Goal: Task Accomplishment & Management: Manage account settings

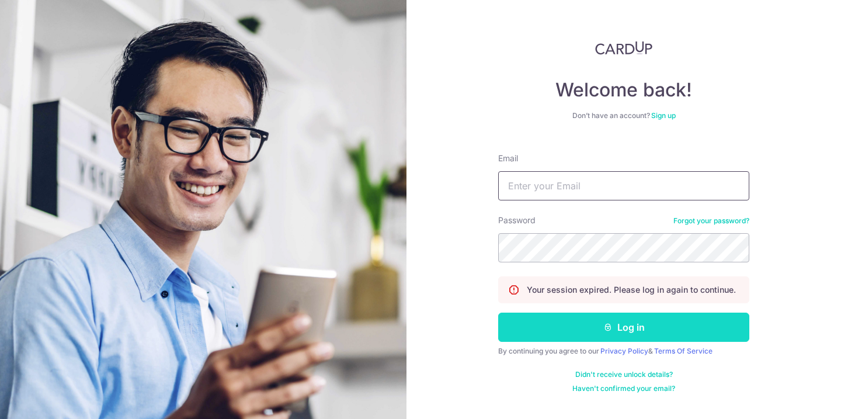
type input "[EMAIL_ADDRESS][DOMAIN_NAME]"
click at [604, 331] on button "Log in" at bounding box center [623, 326] width 251 height 29
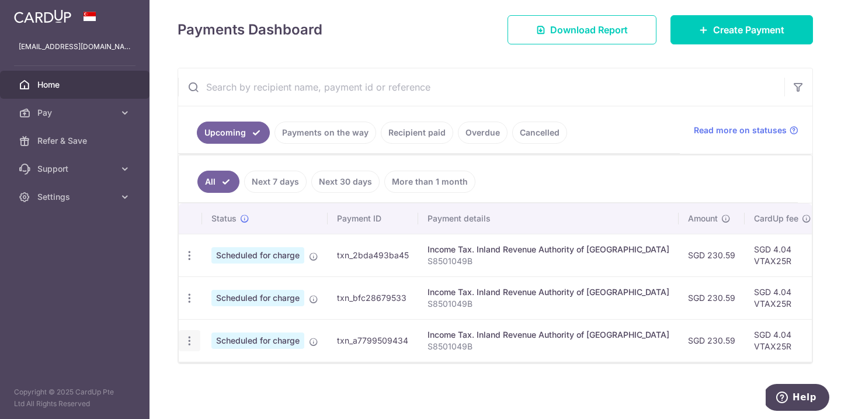
click at [196, 345] on div "Update payment Cancel payment" at bounding box center [190, 341] width 22 height 22
click at [189, 339] on icon "button" at bounding box center [189, 341] width 12 height 12
click at [248, 404] on span "Cancel payment" at bounding box center [252, 401] width 78 height 14
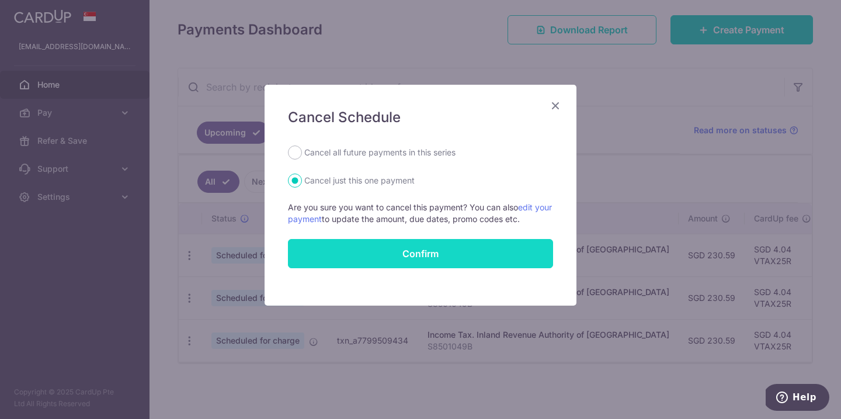
click at [415, 253] on button "Confirm" at bounding box center [420, 253] width 265 height 29
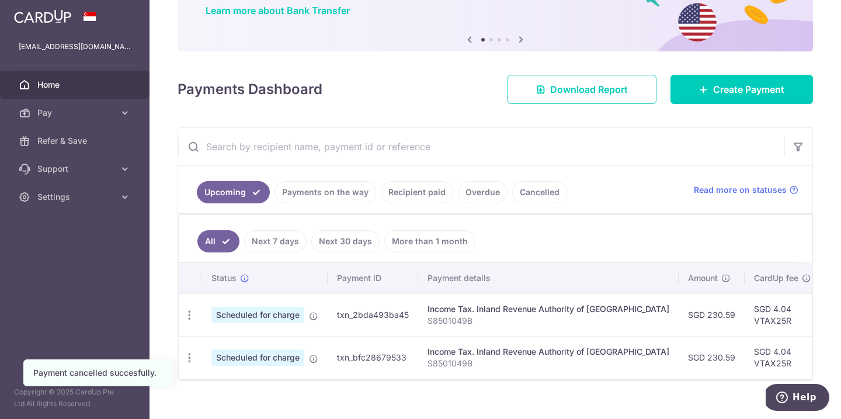
scroll to position [115, 0]
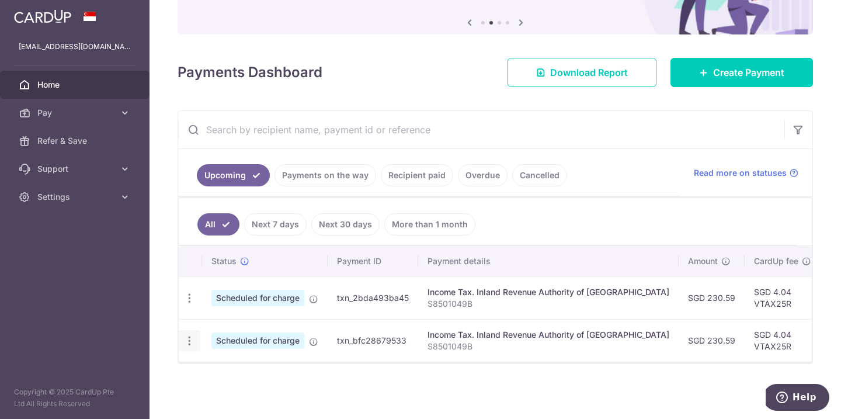
click at [193, 344] on icon "button" at bounding box center [189, 341] width 12 height 12
click at [235, 372] on span "Update payment" at bounding box center [251, 373] width 79 height 14
radio input "true"
type input "230.59"
type input "24/11/2025"
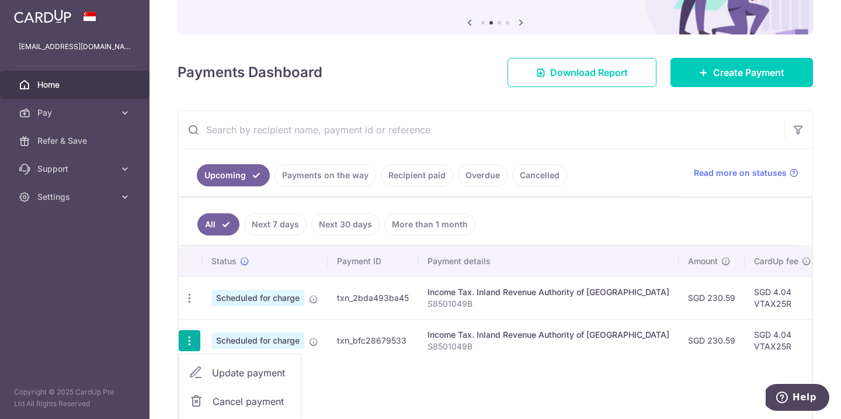
type input "S8501049B"
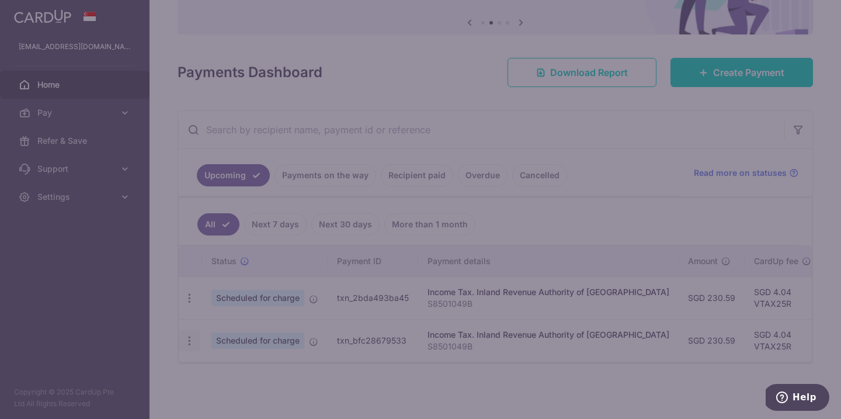
type input "VTAX25R"
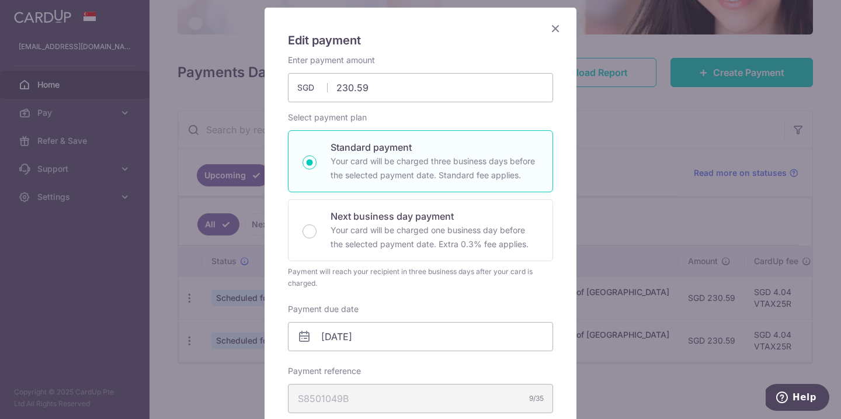
scroll to position [52, 0]
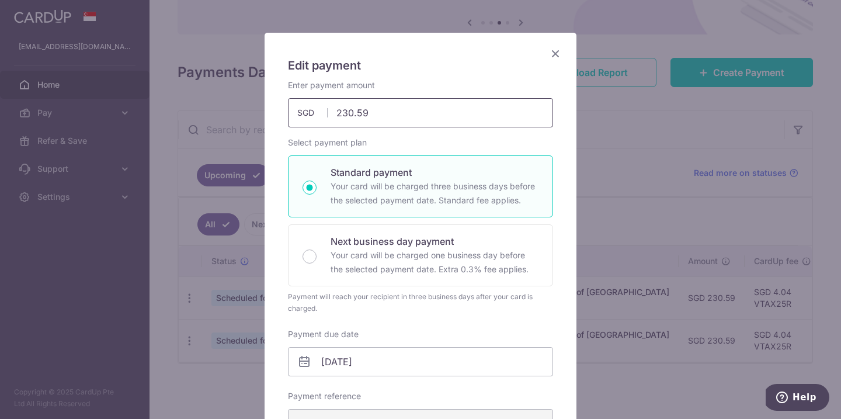
click at [378, 122] on input "230.59" at bounding box center [420, 112] width 265 height 29
type input "2"
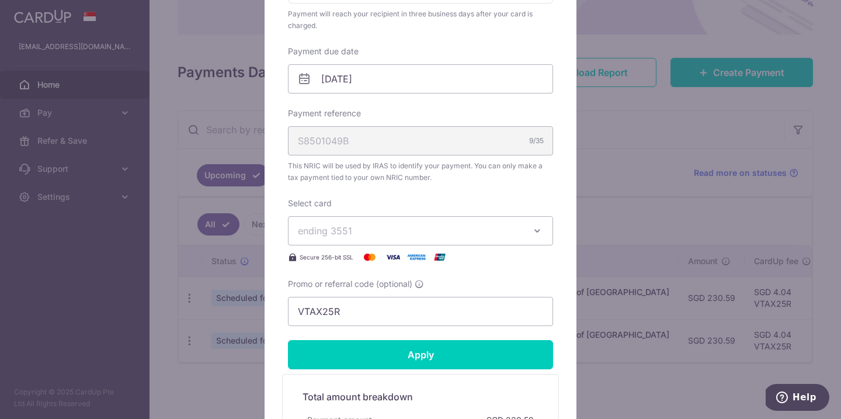
scroll to position [341, 0]
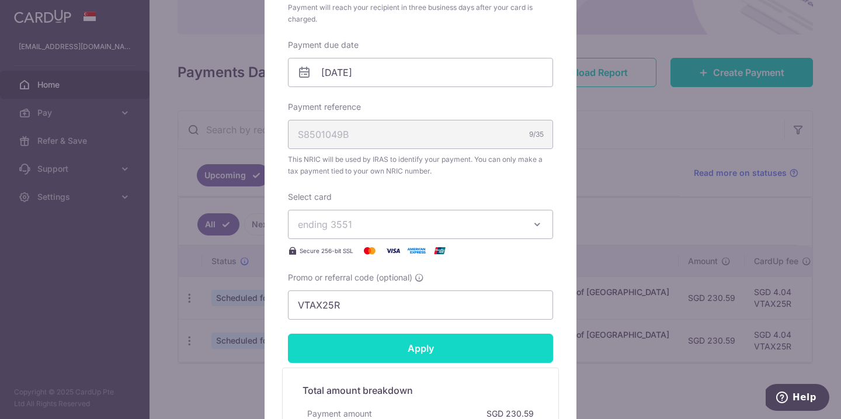
click at [404, 354] on form "By clicking apply, you will make changes to all payments to Inland Revenue Auth…" at bounding box center [420, 143] width 265 height 707
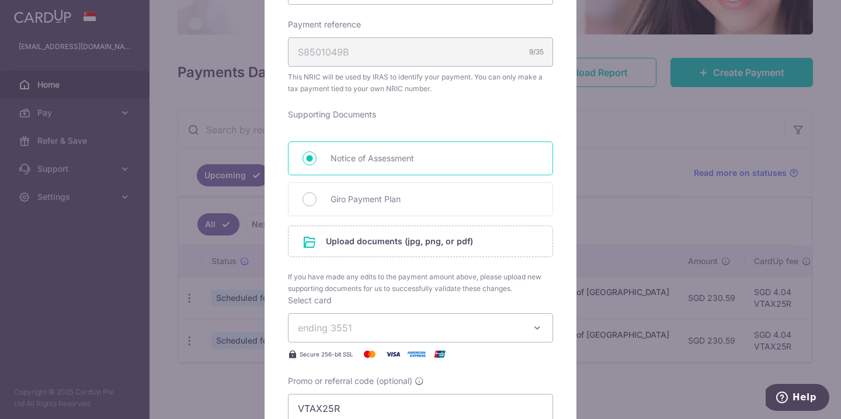
scroll to position [428, 0]
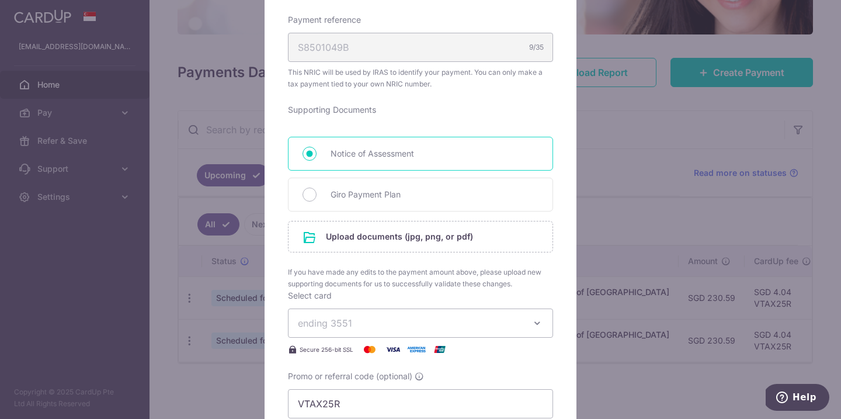
click at [477, 241] on input "file" at bounding box center [421, 236] width 264 height 30
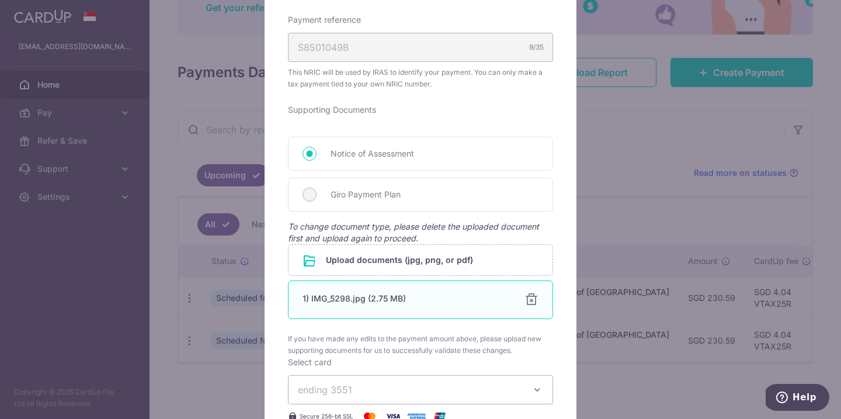
click at [536, 303] on div at bounding box center [531, 300] width 14 height 14
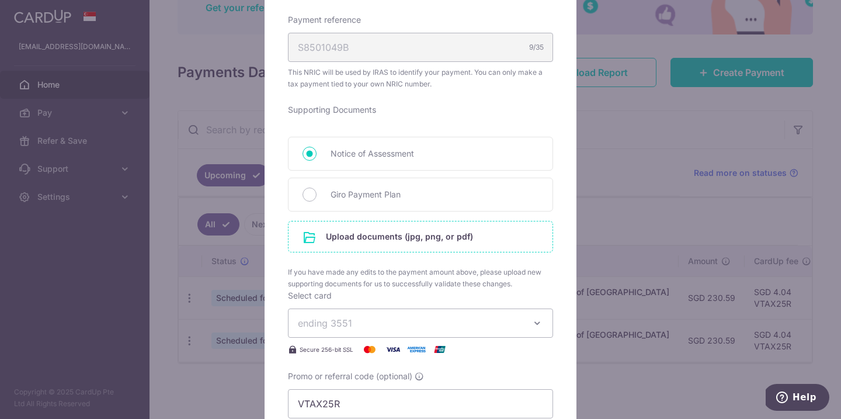
click at [429, 246] on input "file" at bounding box center [421, 236] width 264 height 30
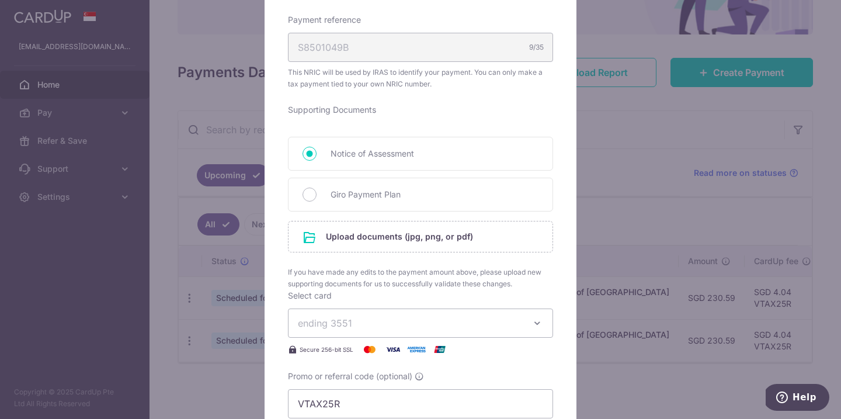
click at [621, 136] on div "Edit payment By clicking apply, you will make changes to all payments to Inland…" at bounding box center [420, 209] width 841 height 419
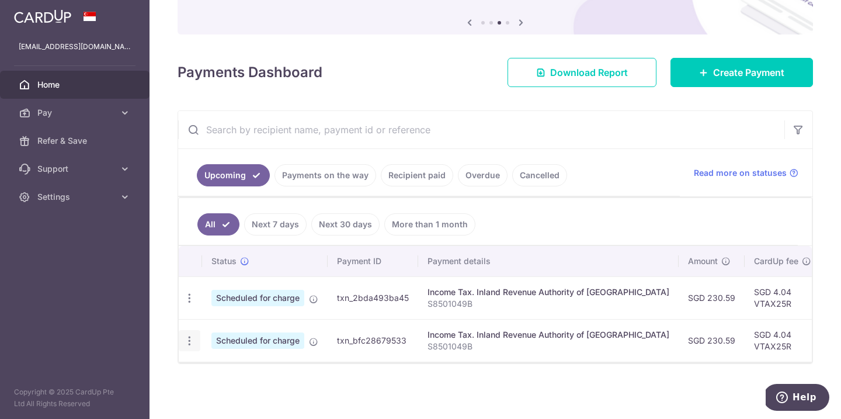
click at [193, 343] on icon "button" at bounding box center [189, 341] width 12 height 12
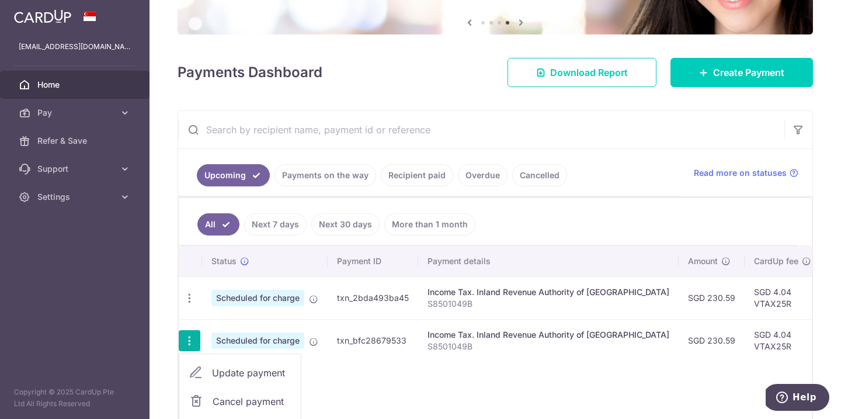
click at [245, 377] on span "Update payment" at bounding box center [251, 373] width 79 height 14
type input "230.59"
radio input "true"
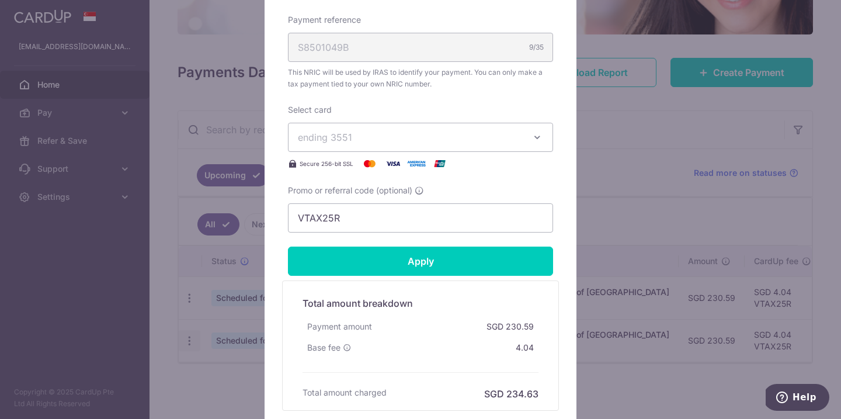
scroll to position [0, 0]
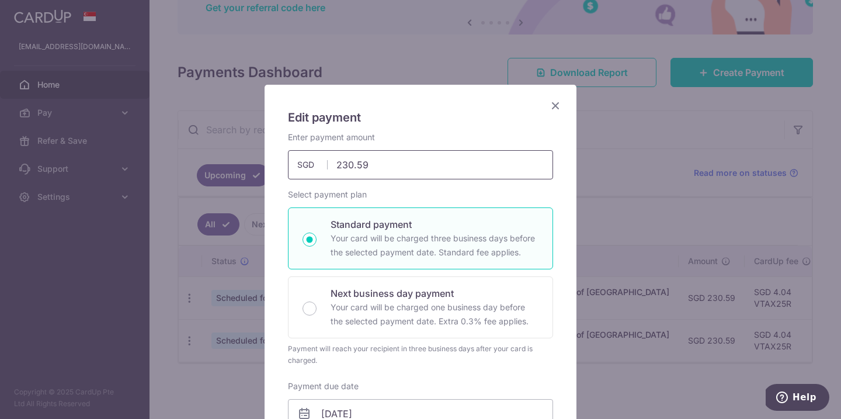
click at [380, 164] on input "230.59" at bounding box center [420, 164] width 265 height 29
type input "2"
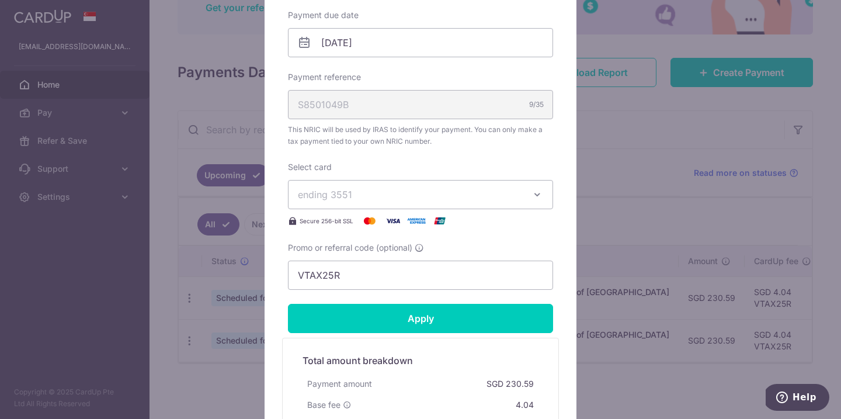
scroll to position [377, 0]
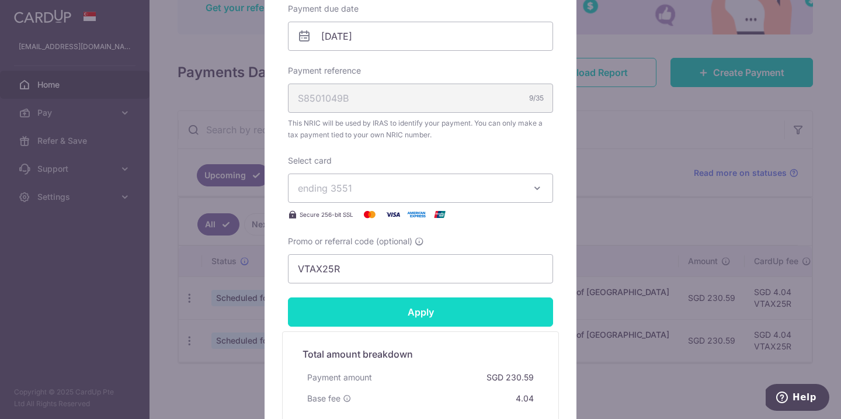
click at [418, 319] on form "By clicking apply, you will make changes to all payments to Inland Revenue Auth…" at bounding box center [420, 107] width 265 height 707
type input "100.00"
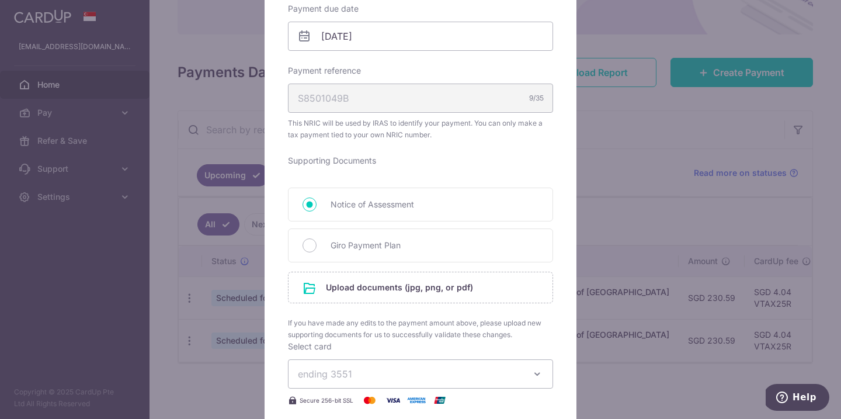
click at [695, 105] on div "Edit payment By clicking apply, you will make changes to all payments to Inland…" at bounding box center [420, 209] width 841 height 419
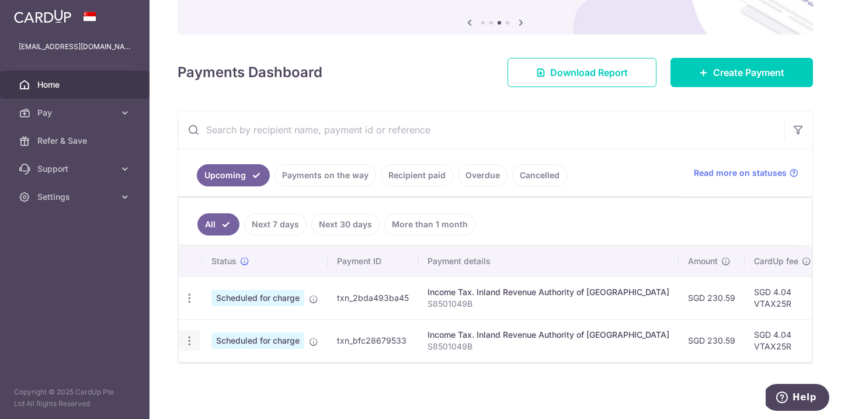
click at [190, 341] on icon "button" at bounding box center [189, 341] width 12 height 12
click at [244, 402] on span "Cancel payment" at bounding box center [252, 401] width 78 height 14
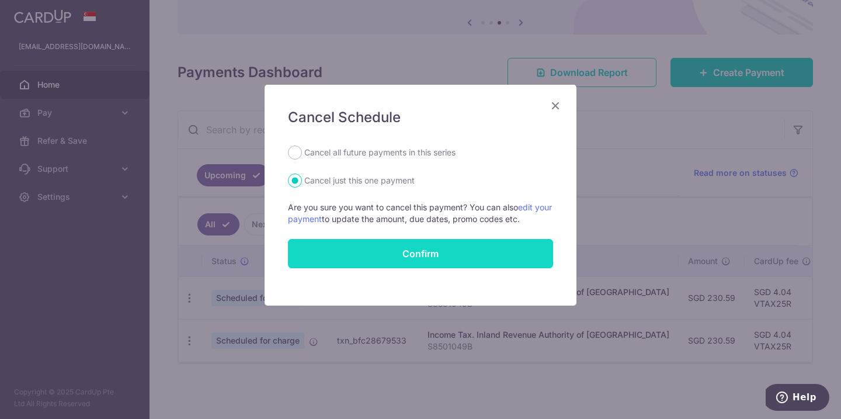
click at [466, 254] on button "Confirm" at bounding box center [420, 253] width 265 height 29
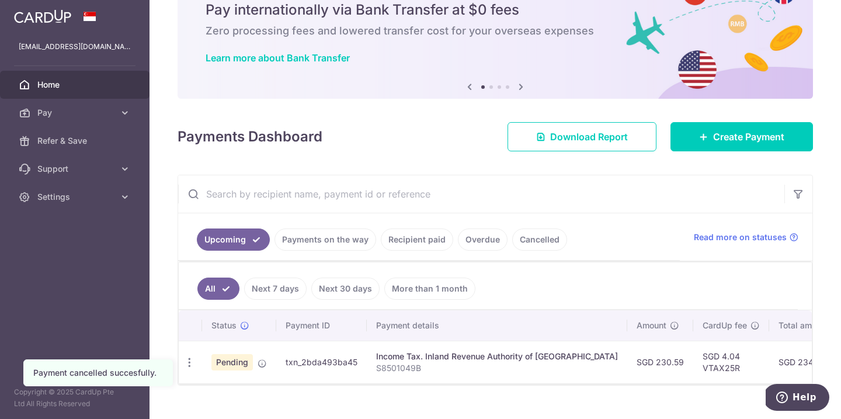
scroll to position [72, 0]
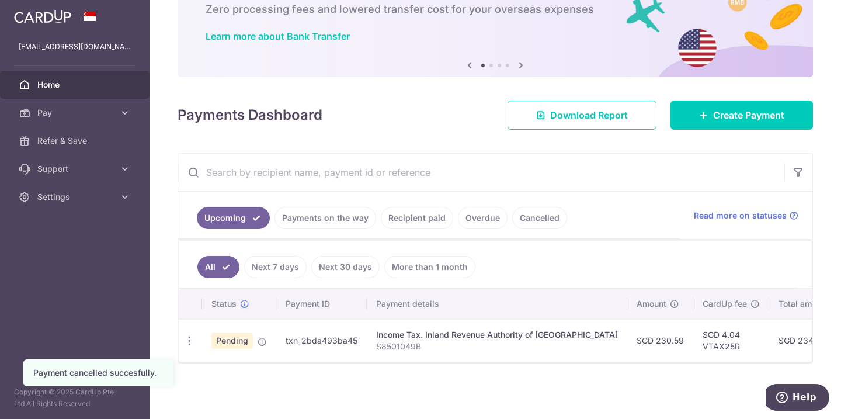
click at [450, 342] on p "S8501049B" at bounding box center [497, 346] width 242 height 12
click at [350, 219] on link "Payments on the way" at bounding box center [325, 218] width 102 height 22
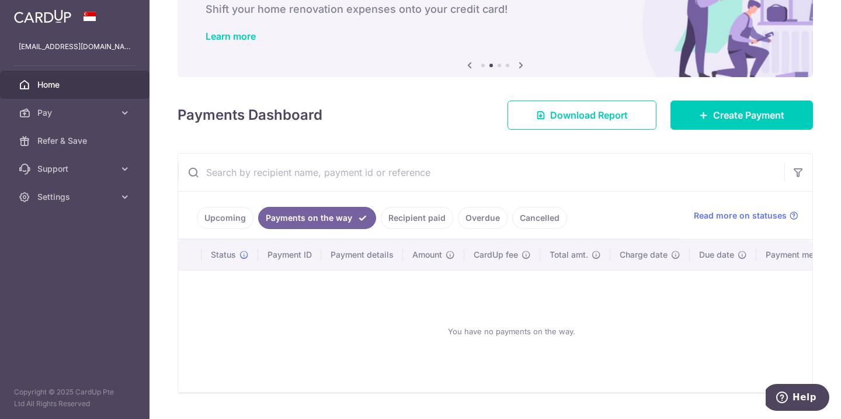
click at [235, 223] on link "Upcoming" at bounding box center [225, 218] width 57 height 22
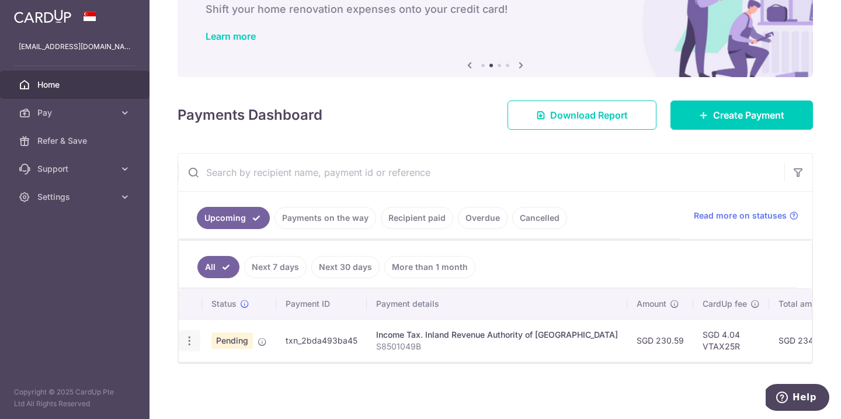
click at [189, 343] on icon "button" at bounding box center [189, 341] width 12 height 12
click at [238, 373] on span "Update payment" at bounding box center [251, 373] width 79 height 14
radio input "true"
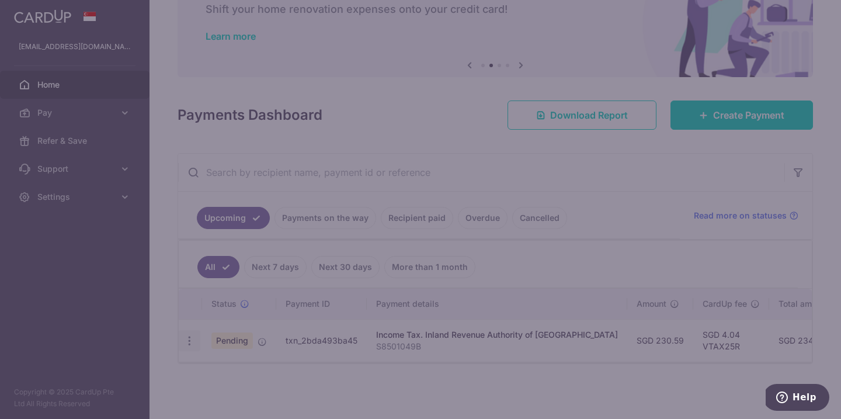
type input "230.59"
type input "[DATE]"
type input "S8501049B"
type input "VTAX25R"
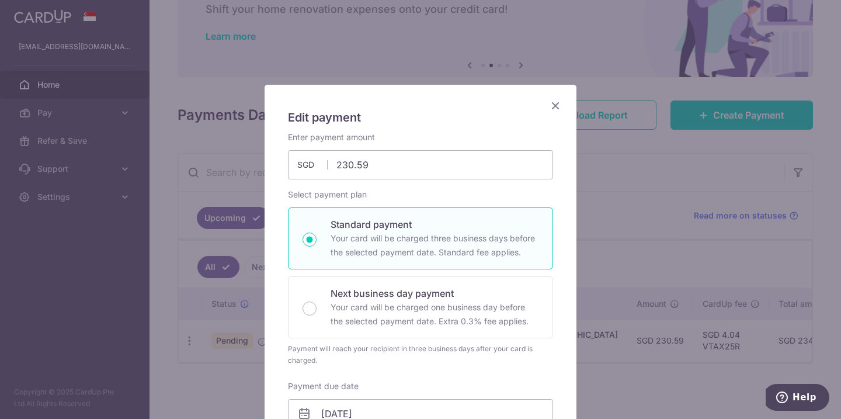
click at [554, 106] on icon "Close" at bounding box center [555, 105] width 14 height 15
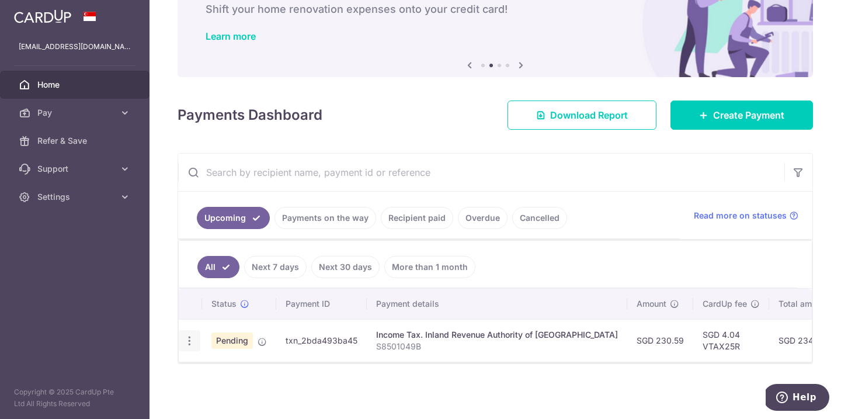
click at [192, 335] on icon "button" at bounding box center [189, 341] width 12 height 12
click at [244, 399] on span "Cancel payment" at bounding box center [252, 401] width 78 height 14
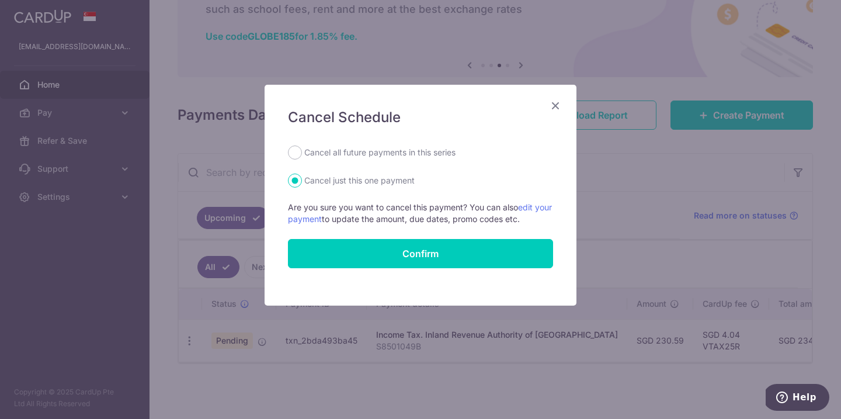
click at [558, 110] on icon "Close" at bounding box center [555, 105] width 14 height 15
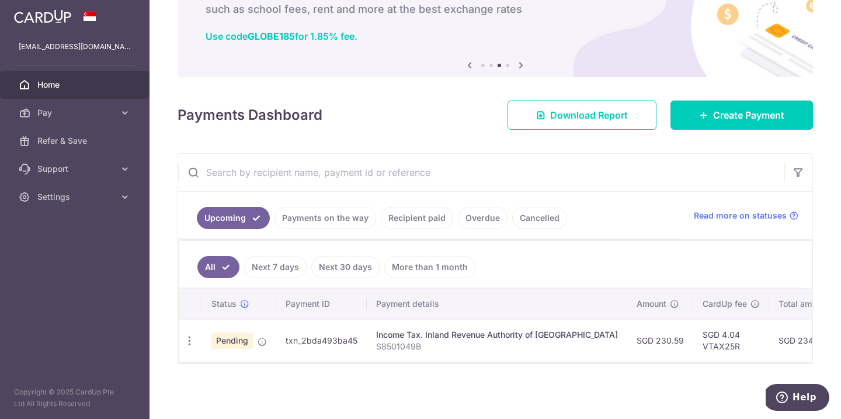
click at [338, 224] on link "Payments on the way" at bounding box center [325, 218] width 102 height 22
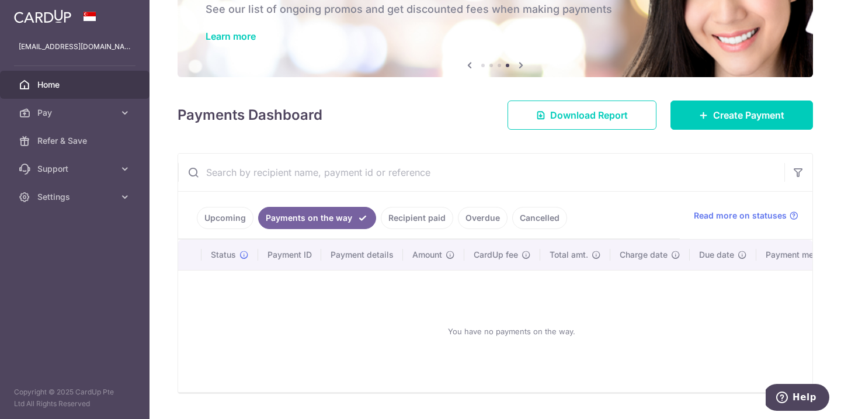
click at [234, 217] on link "Upcoming" at bounding box center [225, 218] width 57 height 22
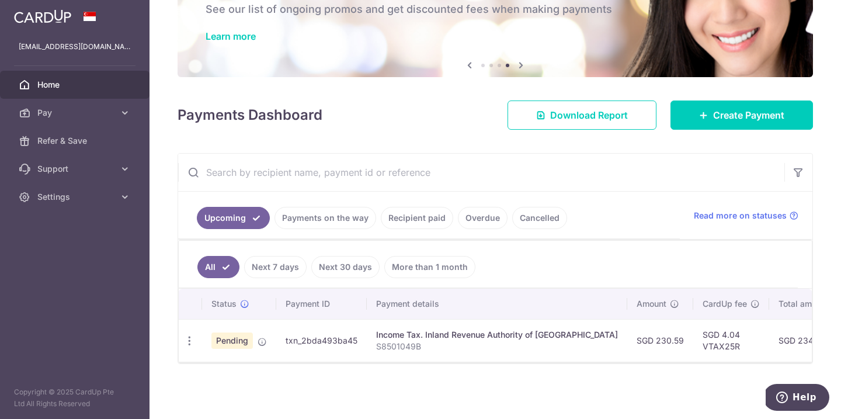
scroll to position [0, 122]
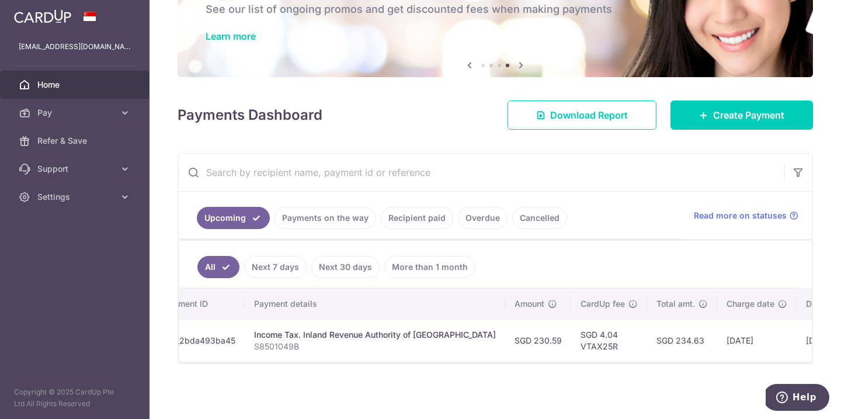
click at [523, 384] on div "× Pause Schedule Pause all future payments in this series Pause just this one p…" at bounding box center [495, 209] width 691 height 419
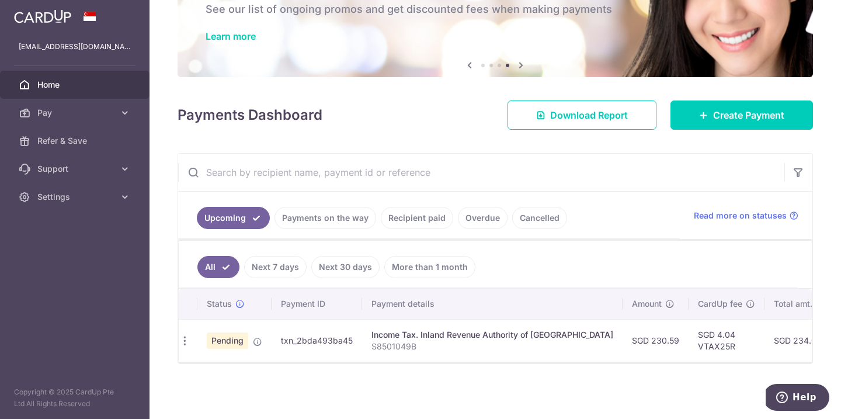
scroll to position [0, 0]
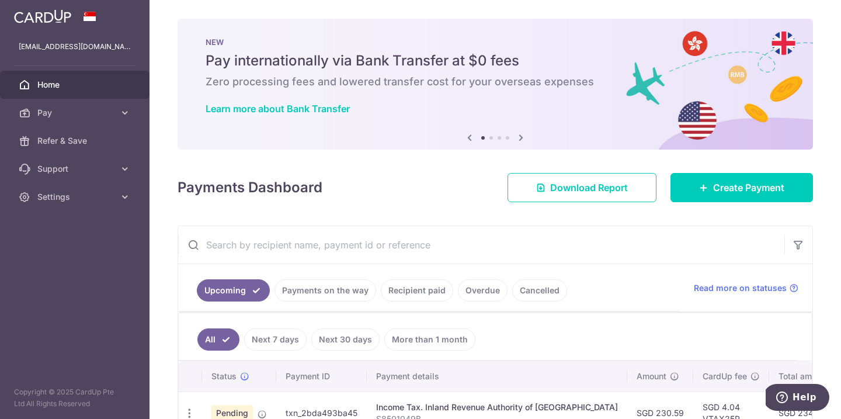
scroll to position [72, 0]
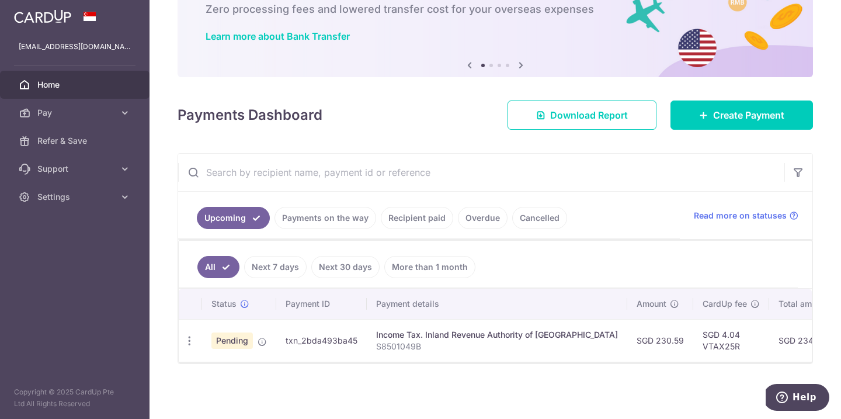
click at [305, 220] on link "Payments on the way" at bounding box center [325, 218] width 102 height 22
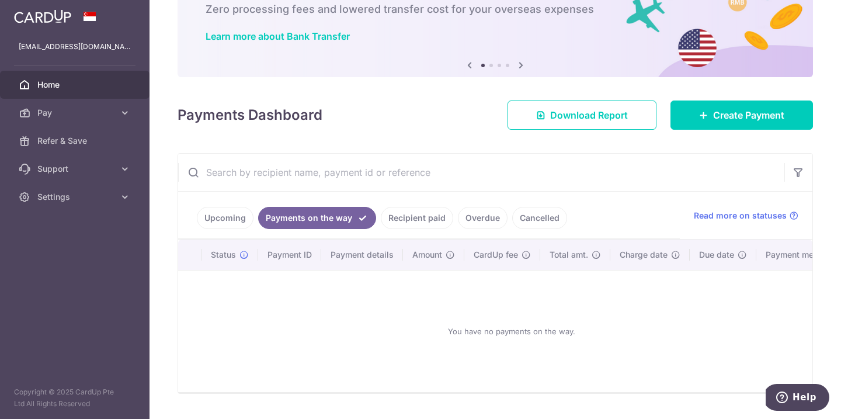
click at [228, 224] on link "Upcoming" at bounding box center [225, 218] width 57 height 22
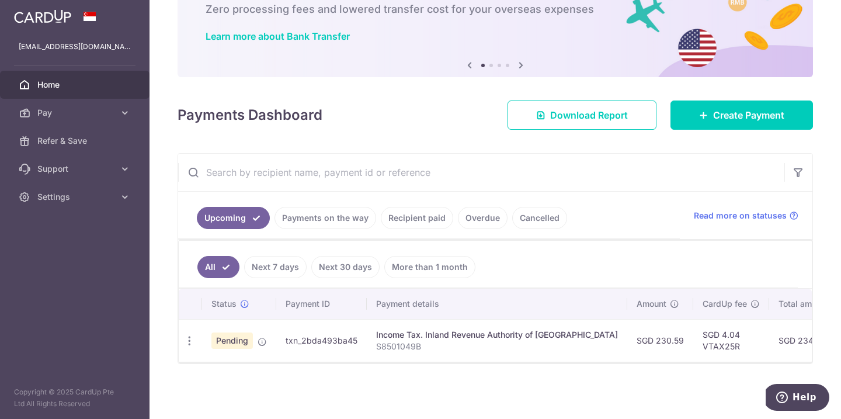
click at [357, 273] on link "Next 30 days" at bounding box center [345, 267] width 68 height 22
click at [450, 270] on link "More than 1 month" at bounding box center [429, 267] width 91 height 22
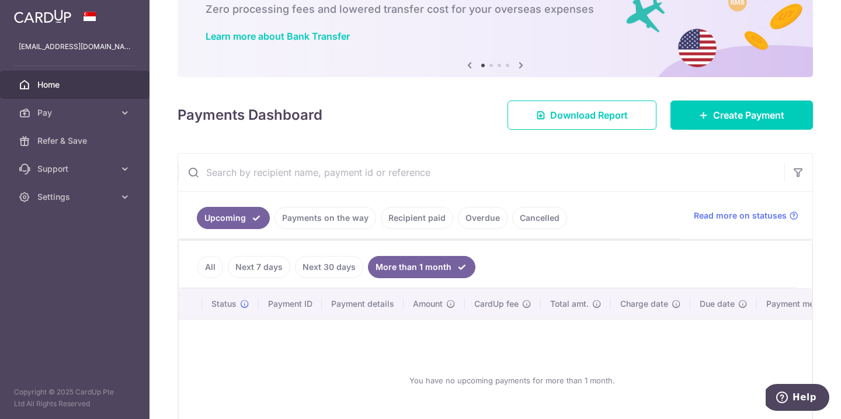
click at [217, 265] on link "All" at bounding box center [210, 267] width 26 height 22
